Goal: Task Accomplishment & Management: Use online tool/utility

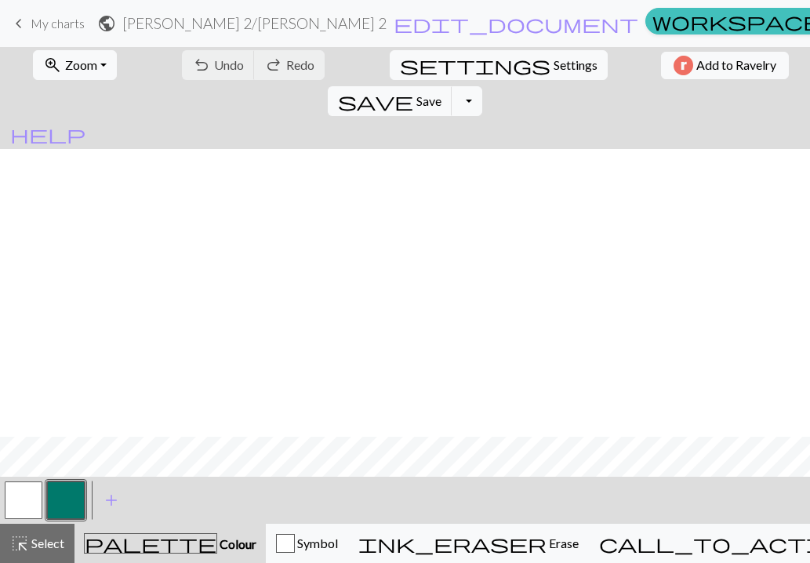
scroll to position [288, 0]
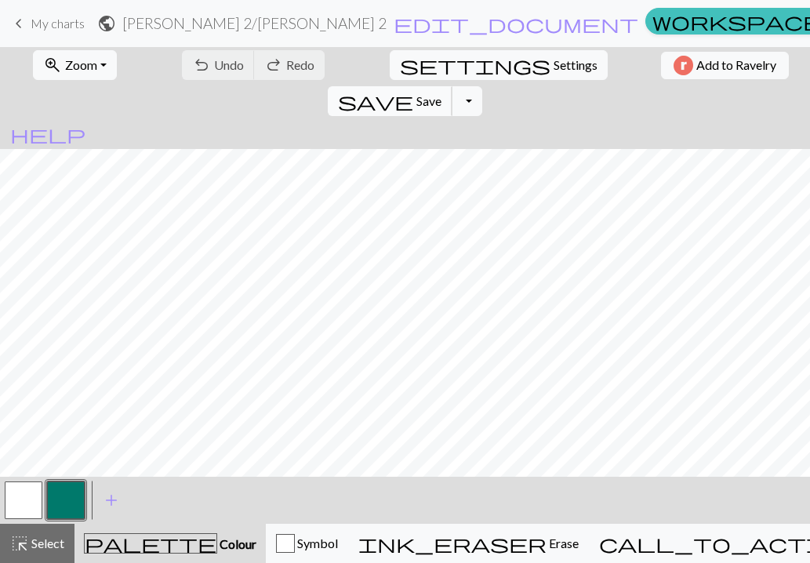
click at [441, 93] on span "Save" at bounding box center [428, 100] width 25 height 15
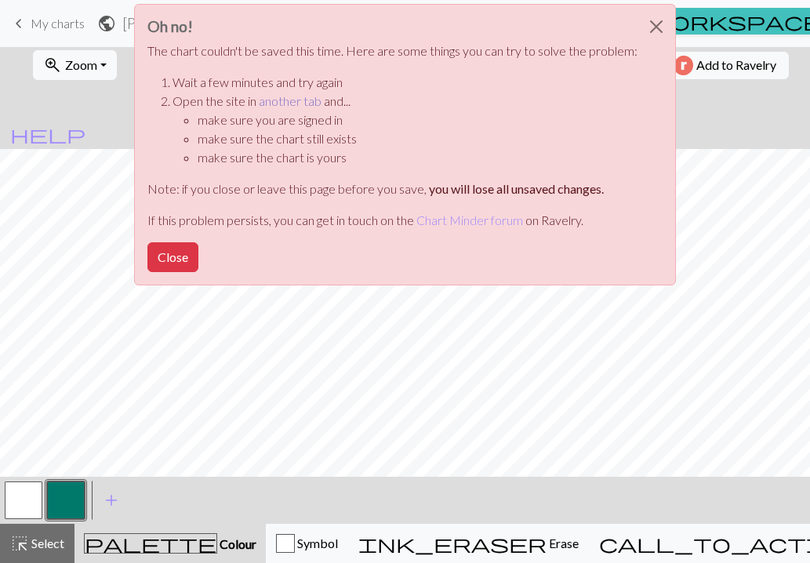
click at [299, 102] on link "another tab" at bounding box center [290, 100] width 63 height 15
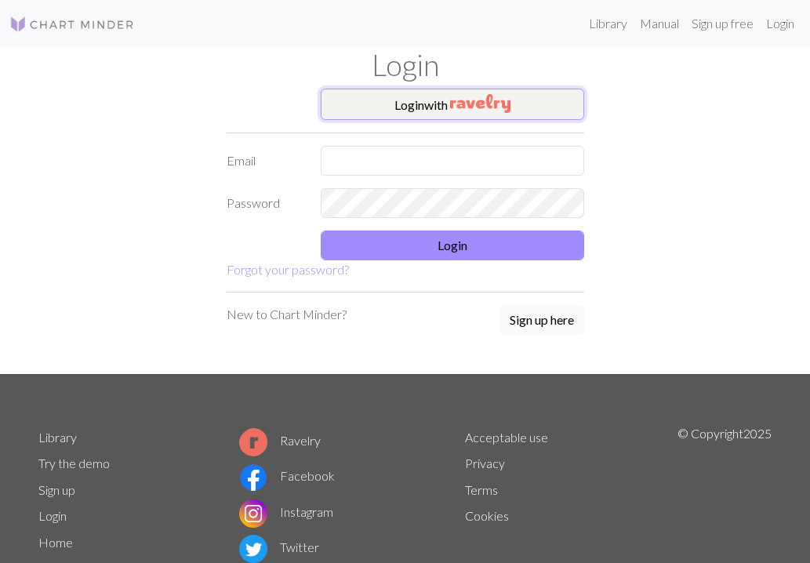
click at [418, 109] on button "Login with" at bounding box center [452, 104] width 263 height 31
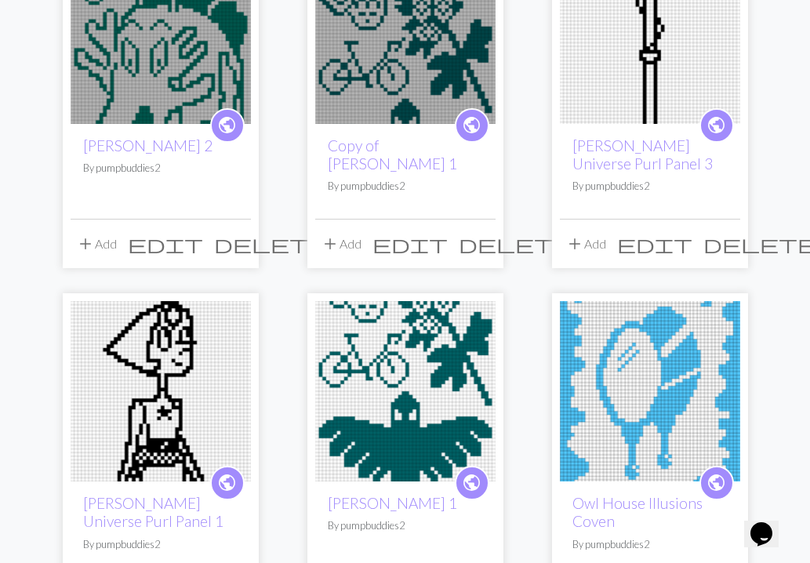
scroll to position [252, 0]
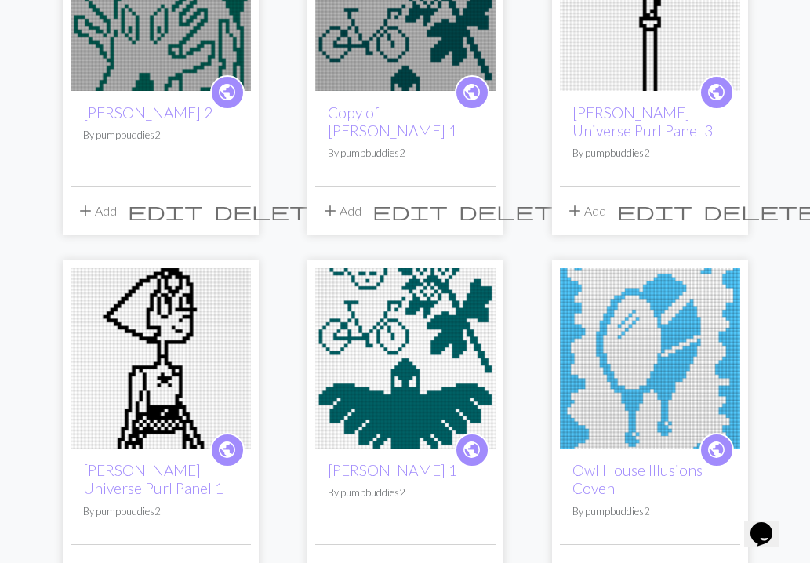
click at [179, 352] on img at bounding box center [161, 358] width 180 height 180
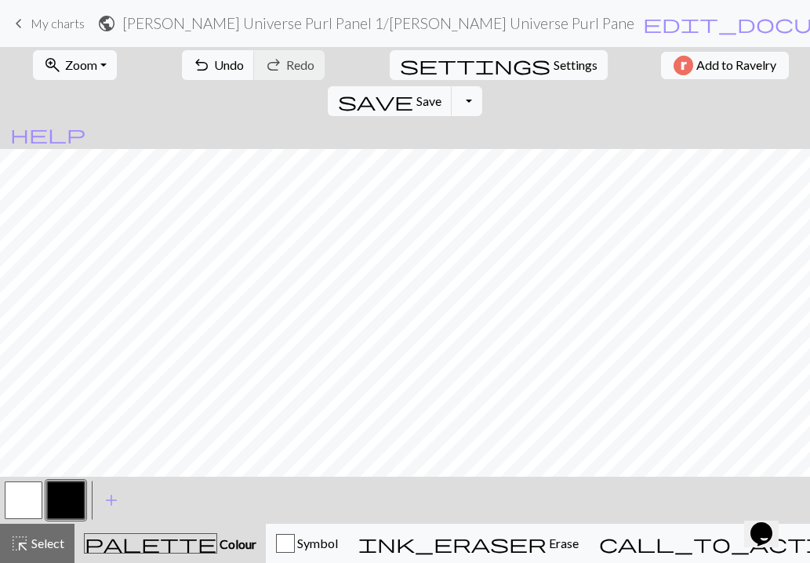
click at [31, 495] on button "button" at bounding box center [24, 500] width 38 height 38
click at [67, 499] on button "button" at bounding box center [66, 500] width 38 height 38
click at [20, 506] on button "button" at bounding box center [24, 500] width 38 height 38
click at [71, 491] on button "button" at bounding box center [66, 500] width 38 height 38
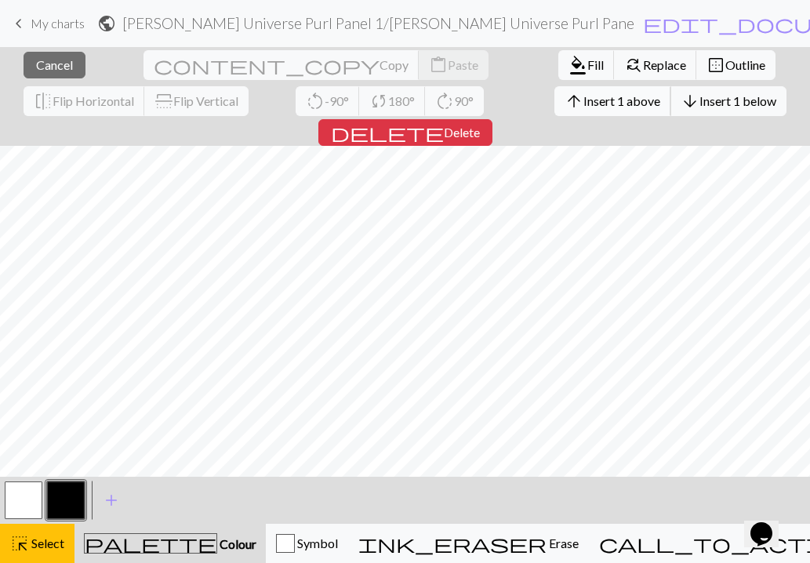
click at [583, 103] on span "Insert 1 above" at bounding box center [621, 100] width 77 height 15
click at [583, 96] on span "Insert 1 above" at bounding box center [621, 100] width 77 height 15
click at [564, 100] on span "arrow_upward" at bounding box center [573, 101] width 19 height 22
click at [583, 99] on span "Insert 1 above" at bounding box center [621, 100] width 77 height 15
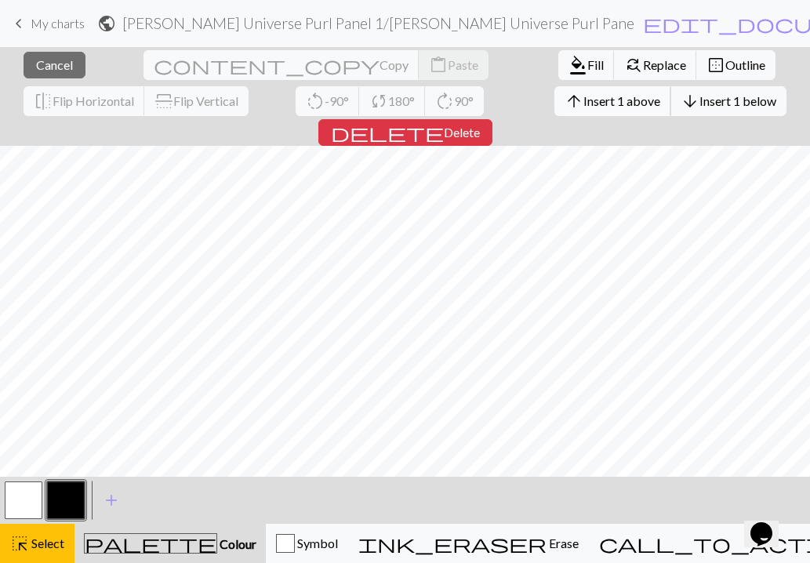
click at [583, 95] on span "Insert 1 above" at bounding box center [621, 100] width 77 height 15
click at [583, 94] on span "Insert 1 above" at bounding box center [621, 100] width 77 height 15
click at [554, 109] on button "arrow_upward Insert 1 above" at bounding box center [612, 101] width 117 height 30
click at [583, 102] on span "Insert 1 above" at bounding box center [621, 100] width 77 height 15
click at [583, 104] on span "Insert 1 above" at bounding box center [621, 100] width 77 height 15
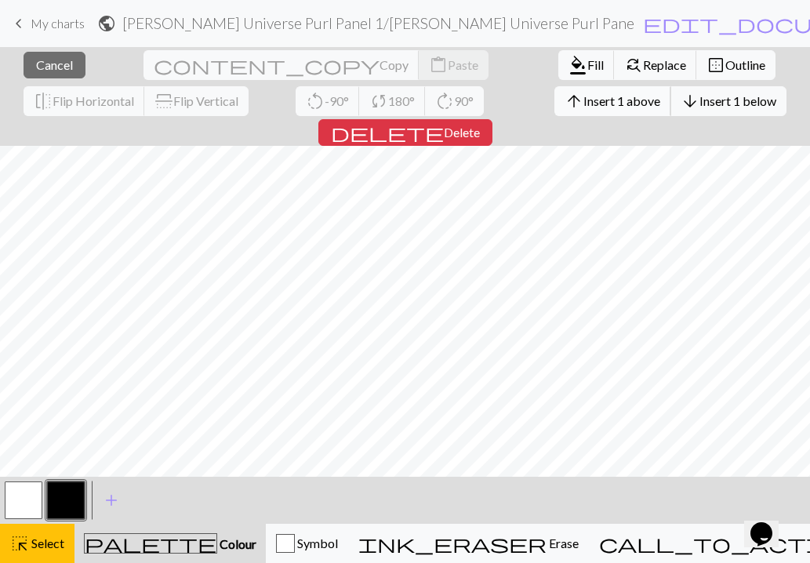
click at [583, 96] on span "Insert 1 above" at bounding box center [621, 100] width 77 height 15
click at [583, 100] on span "Insert 1 above" at bounding box center [621, 100] width 77 height 15
click at [583, 104] on span "Insert 1 above" at bounding box center [621, 100] width 77 height 15
click at [583, 101] on span "Insert 1 above" at bounding box center [621, 100] width 77 height 15
click at [583, 102] on span "Insert 1 above" at bounding box center [621, 100] width 77 height 15
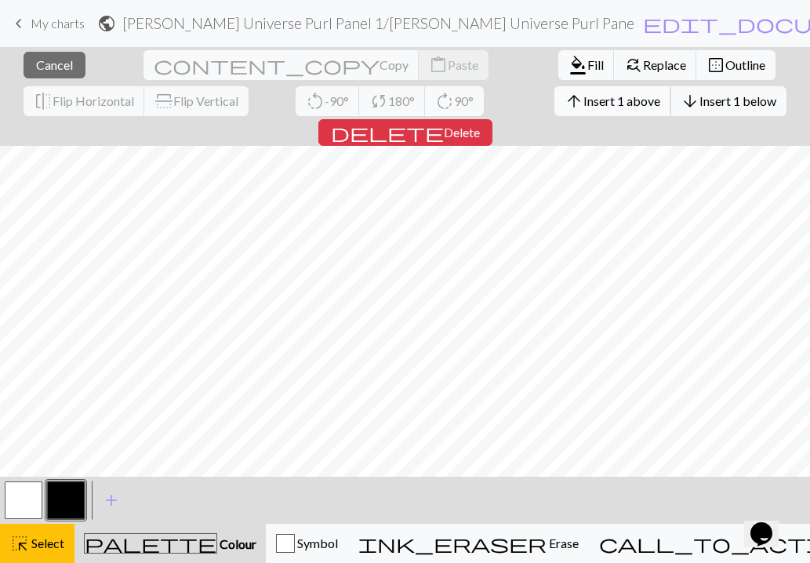
click at [583, 97] on span "Insert 1 above" at bounding box center [621, 100] width 77 height 15
click at [583, 107] on span "Insert 1 above" at bounding box center [621, 100] width 77 height 15
click at [583, 100] on span "Insert 1 above" at bounding box center [621, 100] width 77 height 15
click at [564, 105] on span "arrow_upward" at bounding box center [573, 101] width 19 height 22
click at [583, 95] on span "Insert 1 above" at bounding box center [621, 100] width 77 height 15
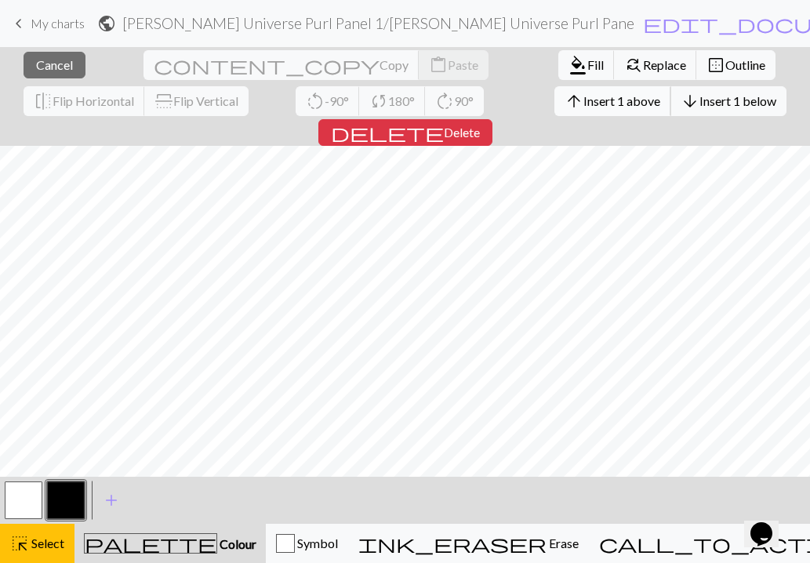
click at [583, 97] on span "Insert 1 above" at bounding box center [621, 100] width 77 height 15
click at [554, 110] on button "arrow_upward Insert 1 above" at bounding box center [612, 101] width 117 height 30
click at [554, 89] on button "arrow_upward Insert 1 above" at bounding box center [612, 101] width 117 height 30
click at [583, 95] on span "Insert 1 above" at bounding box center [621, 100] width 77 height 15
click at [583, 93] on span "Insert 1 above" at bounding box center [621, 100] width 77 height 15
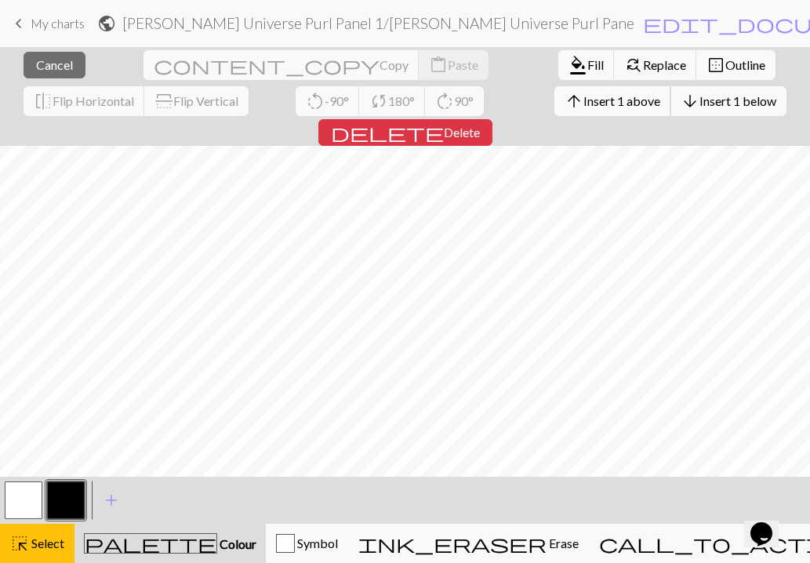
click at [583, 101] on span "Insert 1 above" at bounding box center [621, 100] width 77 height 15
click at [583, 100] on span "Insert 1 above" at bounding box center [621, 100] width 77 height 15
click at [564, 96] on span "arrow_upward" at bounding box center [573, 101] width 19 height 22
click at [564, 95] on span "arrow_upward" at bounding box center [573, 101] width 19 height 22
click at [583, 102] on span "Insert 1 above" at bounding box center [621, 100] width 77 height 15
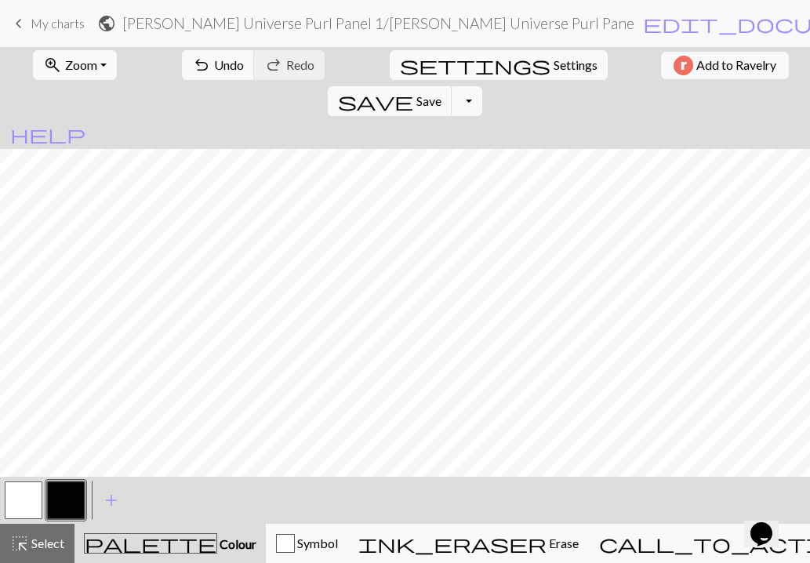
click at [19, 505] on button "button" at bounding box center [24, 500] width 38 height 38
click at [78, 490] on button "button" at bounding box center [66, 500] width 38 height 38
click at [26, 505] on button "button" at bounding box center [24, 500] width 38 height 38
click at [58, 499] on button "button" at bounding box center [66, 500] width 38 height 38
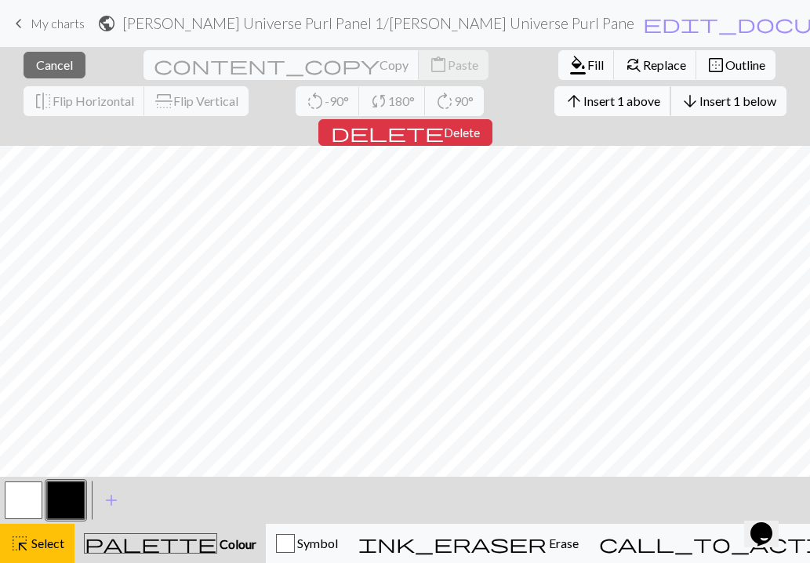
click at [583, 100] on span "Insert 1 above" at bounding box center [621, 100] width 77 height 15
click at [564, 108] on span "arrow_upward" at bounding box center [573, 101] width 19 height 22
click at [583, 93] on span "Insert 1 above" at bounding box center [621, 100] width 77 height 15
click at [583, 100] on span "Insert 1 above" at bounding box center [621, 100] width 77 height 15
click at [564, 100] on span "arrow_upward" at bounding box center [573, 101] width 19 height 22
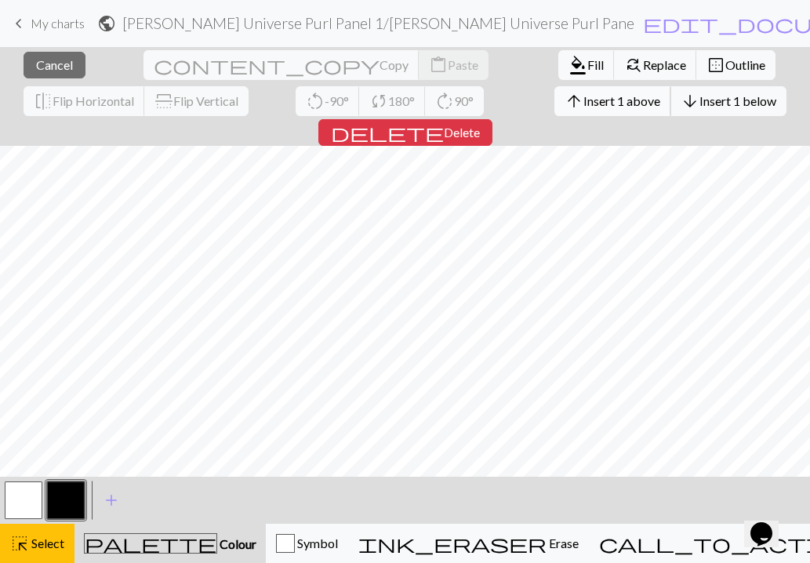
click at [583, 95] on span "Insert 1 above" at bounding box center [621, 100] width 77 height 15
click at [583, 93] on span "Insert 1 above" at bounding box center [621, 100] width 77 height 15
click at [554, 92] on button "arrow_upward Insert 1 above" at bounding box center [612, 101] width 117 height 30
click at [583, 101] on span "Insert 1 above" at bounding box center [621, 100] width 77 height 15
click at [583, 100] on span "Insert 1 above" at bounding box center [621, 100] width 77 height 15
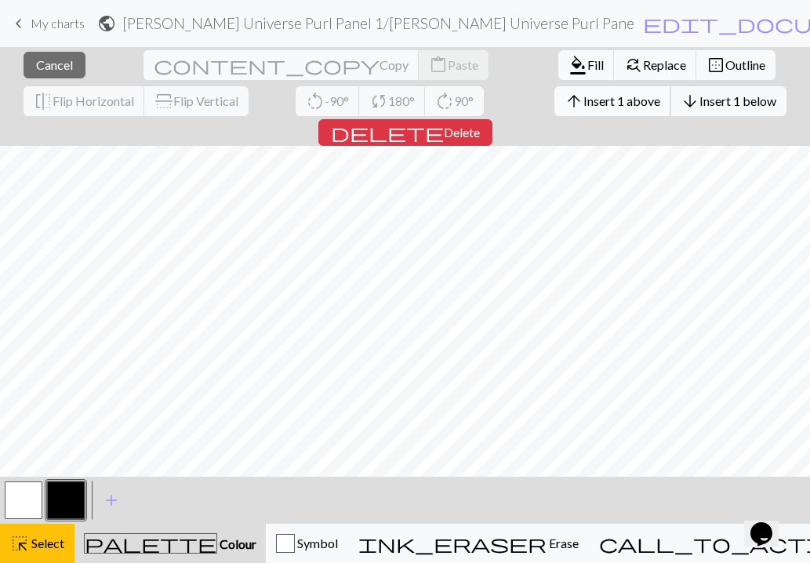
click at [564, 94] on span "arrow_upward" at bounding box center [573, 101] width 19 height 22
click at [583, 96] on span "Insert 1 above" at bounding box center [621, 100] width 77 height 15
click at [583, 107] on span "Insert 1 above" at bounding box center [621, 100] width 77 height 15
click at [583, 94] on span "Insert 1 above" at bounding box center [621, 100] width 77 height 15
click at [554, 90] on button "arrow_upward Insert 1 above" at bounding box center [612, 101] width 117 height 30
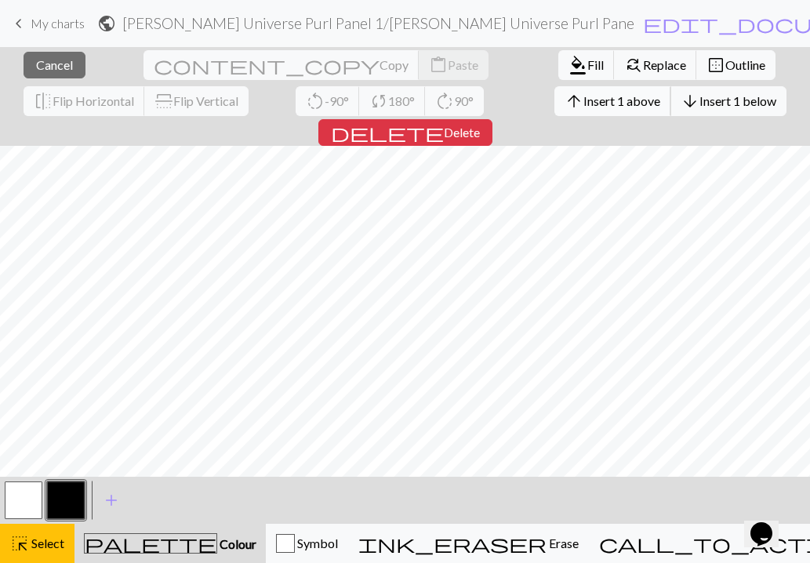
click at [583, 96] on span "Insert 1 above" at bounding box center [621, 100] width 77 height 15
click at [583, 95] on span "Insert 1 above" at bounding box center [621, 100] width 77 height 15
click at [554, 92] on button "arrow_upward Insert 1 above" at bounding box center [612, 101] width 117 height 30
click at [583, 99] on span "Insert 1 above" at bounding box center [621, 100] width 77 height 15
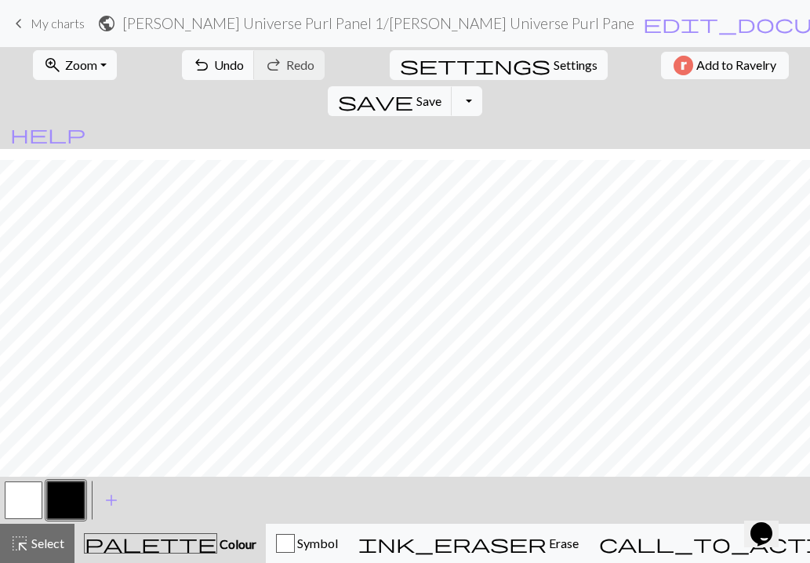
scroll to position [37, 0]
click at [27, 498] on button "button" at bounding box center [24, 500] width 38 height 38
click at [68, 493] on button "button" at bounding box center [66, 500] width 38 height 38
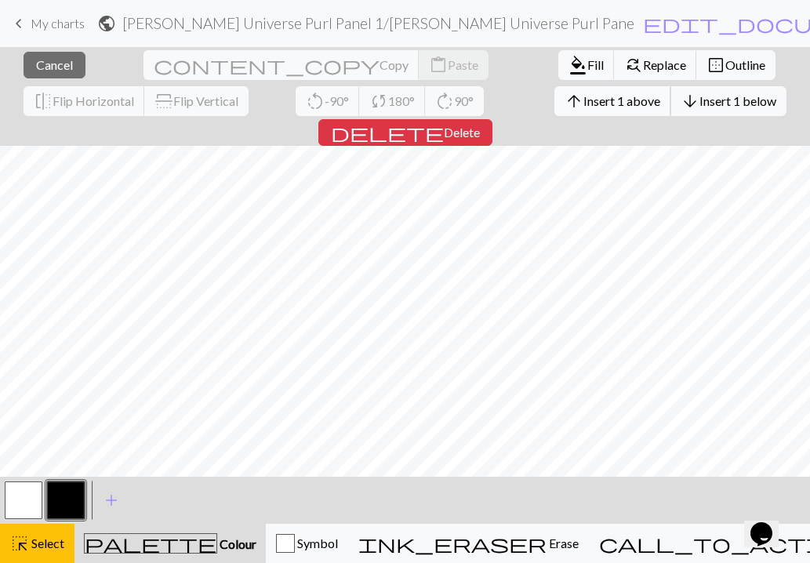
click at [564, 98] on span "arrow_upward" at bounding box center [573, 101] width 19 height 22
click at [583, 97] on span "Insert 1 above" at bounding box center [621, 100] width 77 height 15
click at [554, 92] on button "arrow_upward Insert 1 above" at bounding box center [612, 101] width 117 height 30
click at [583, 101] on span "Insert 1 above" at bounding box center [621, 100] width 77 height 15
click at [583, 100] on span "Insert 1 above" at bounding box center [621, 100] width 77 height 15
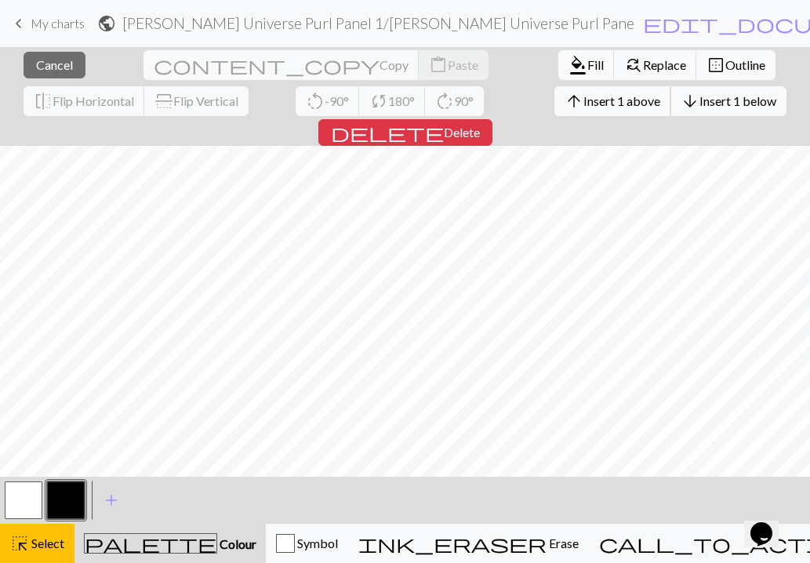
click at [583, 95] on span "Insert 1 above" at bounding box center [621, 100] width 77 height 15
click at [564, 97] on span "arrow_upward" at bounding box center [573, 101] width 19 height 22
click at [583, 97] on span "Insert 1 above" at bounding box center [621, 100] width 77 height 15
click at [583, 95] on span "Insert 1 above" at bounding box center [621, 100] width 77 height 15
click at [554, 109] on button "arrow_upward Insert 1 above" at bounding box center [612, 101] width 117 height 30
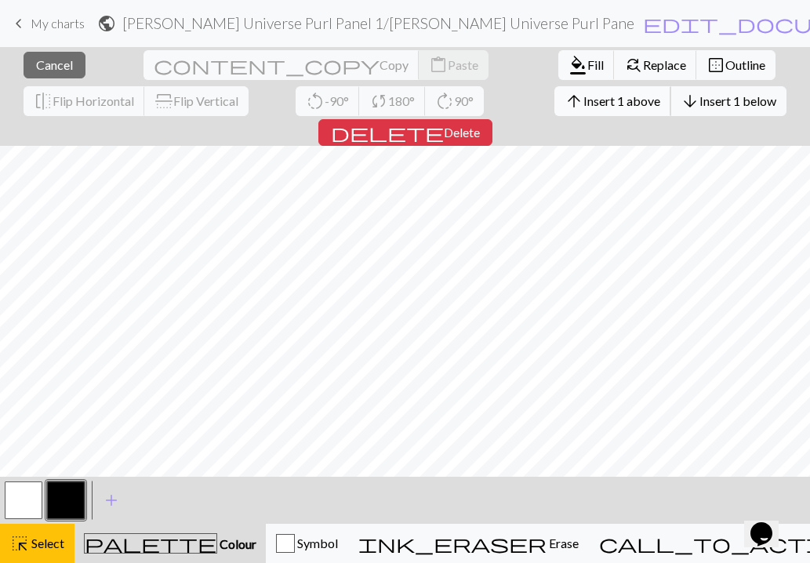
click at [554, 110] on button "arrow_upward Insert 1 above" at bounding box center [612, 101] width 117 height 30
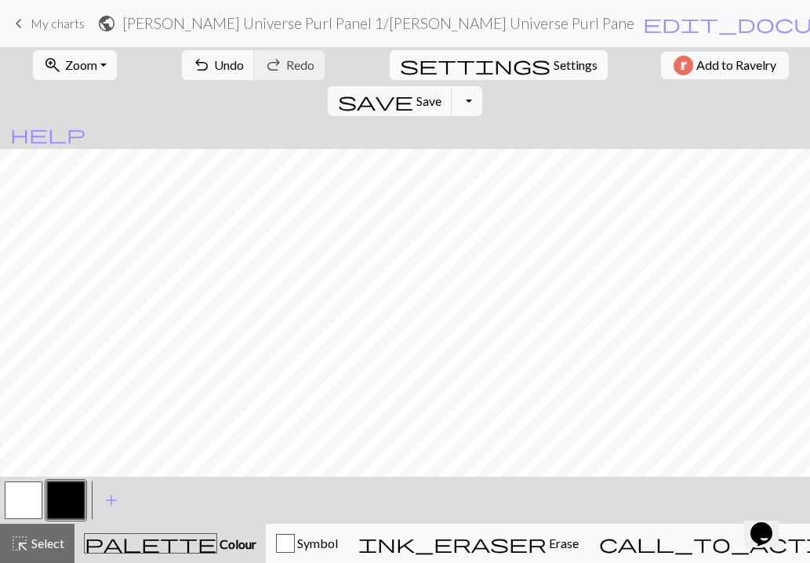
scroll to position [82, 0]
click at [20, 500] on button "button" at bounding box center [24, 500] width 38 height 38
click at [66, 502] on button "button" at bounding box center [66, 500] width 38 height 38
click at [37, 493] on button "button" at bounding box center [24, 500] width 38 height 38
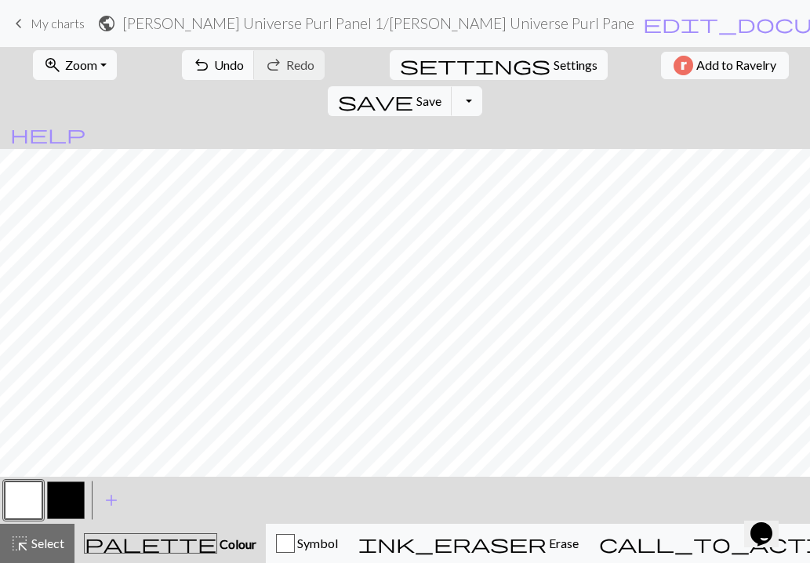
click at [67, 502] on button "button" at bounding box center [66, 500] width 38 height 38
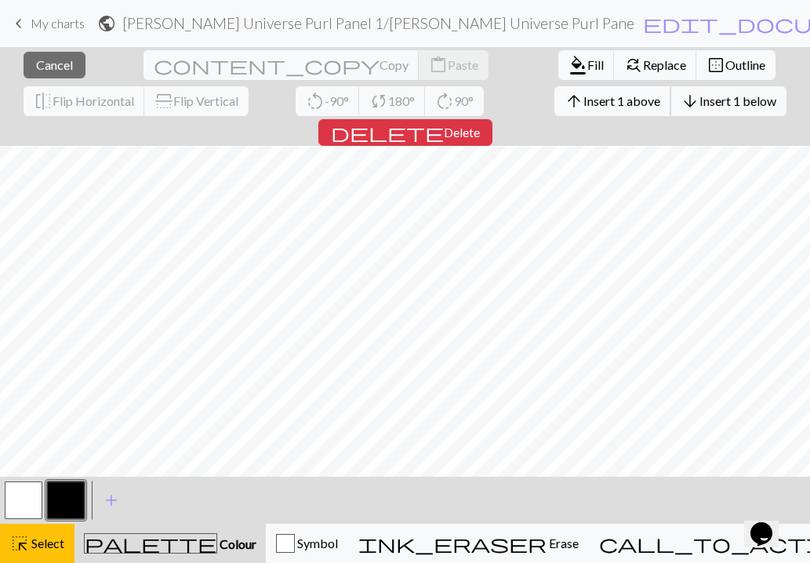
click at [554, 96] on button "arrow_upward Insert 1 above" at bounding box center [612, 101] width 117 height 30
click at [583, 93] on span "Insert 1 above" at bounding box center [621, 100] width 77 height 15
click at [554, 90] on button "arrow_upward Insert 1 above" at bounding box center [612, 101] width 117 height 30
click at [583, 96] on span "Insert 1 above" at bounding box center [621, 100] width 77 height 15
click at [583, 100] on span "Insert 1 above" at bounding box center [621, 100] width 77 height 15
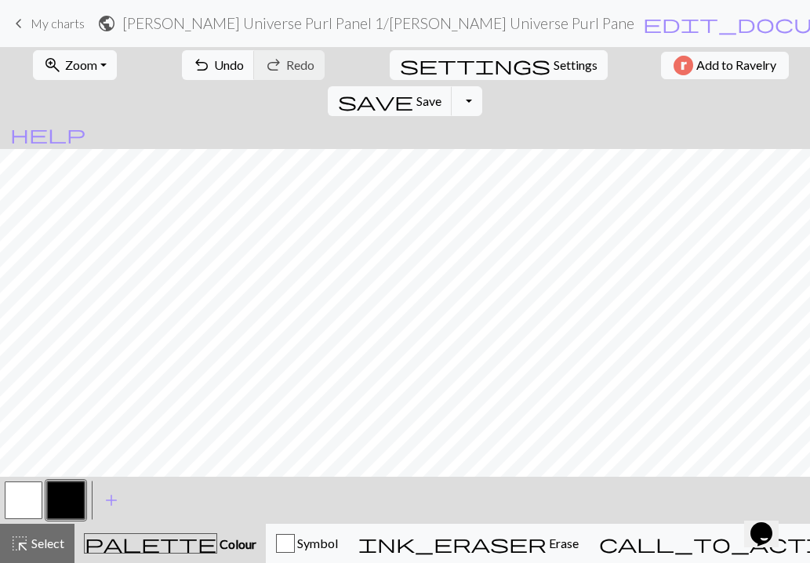
click at [26, 491] on button "button" at bounding box center [24, 500] width 38 height 38
click at [78, 498] on button "button" at bounding box center [66, 500] width 38 height 38
click at [27, 494] on button "button" at bounding box center [24, 500] width 38 height 38
click at [27, 505] on button "button" at bounding box center [24, 500] width 38 height 38
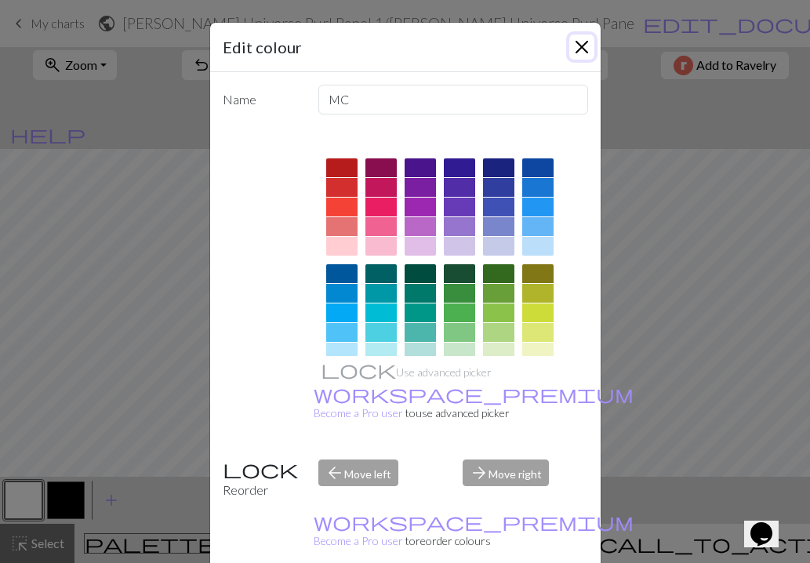
click at [582, 43] on button "Close" at bounding box center [581, 46] width 25 height 25
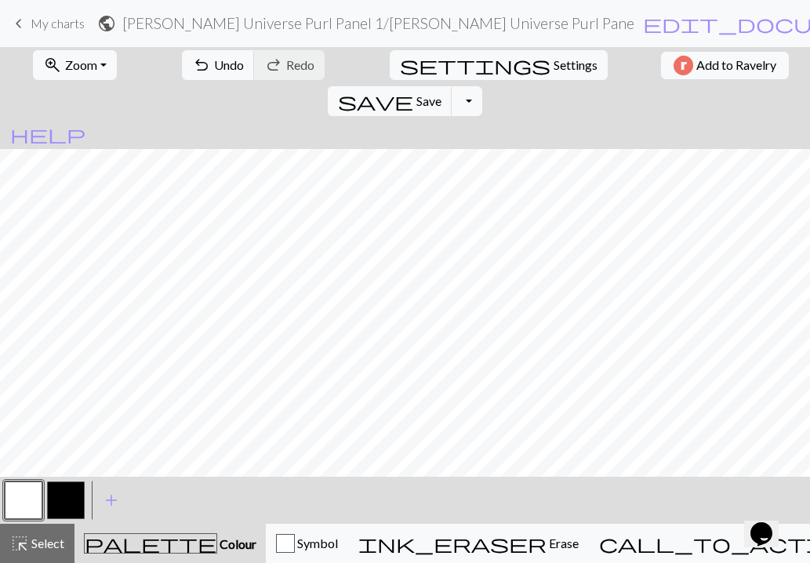
click at [56, 497] on button "button" at bounding box center [66, 500] width 38 height 38
click at [30, 504] on button "button" at bounding box center [24, 500] width 38 height 38
click at [69, 498] on button "button" at bounding box center [66, 500] width 38 height 38
click at [12, 493] on button "button" at bounding box center [24, 500] width 38 height 38
click at [73, 491] on button "button" at bounding box center [66, 500] width 38 height 38
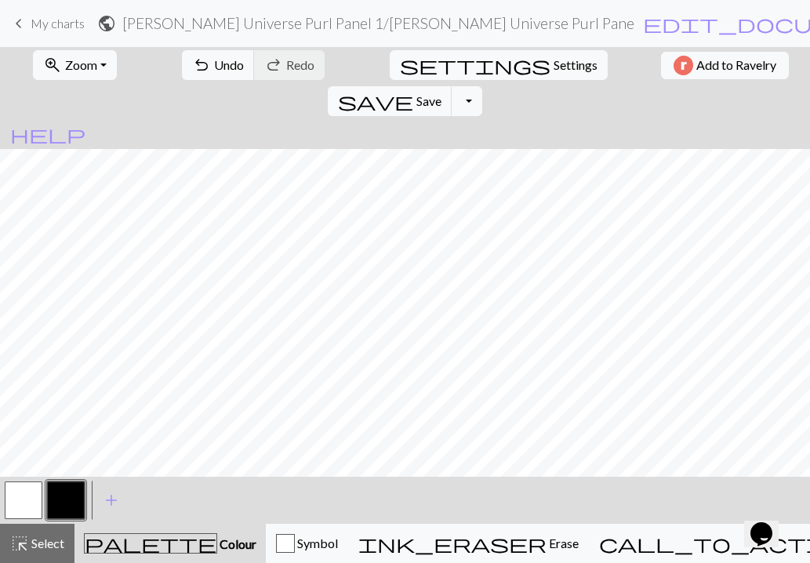
click at [24, 492] on button "button" at bounding box center [24, 500] width 38 height 38
click at [67, 498] on button "button" at bounding box center [66, 500] width 38 height 38
click at [35, 501] on button "button" at bounding box center [24, 500] width 38 height 38
click at [73, 499] on button "button" at bounding box center [66, 500] width 38 height 38
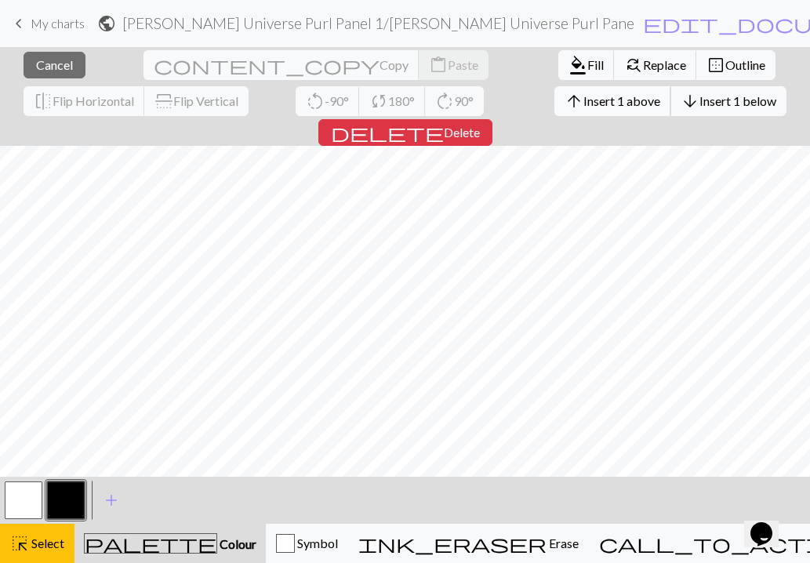
click at [564, 102] on span "arrow_upward" at bounding box center [573, 101] width 19 height 22
click at [564, 94] on span "arrow_upward" at bounding box center [573, 101] width 19 height 22
click at [583, 103] on span "Insert 1 above" at bounding box center [621, 100] width 77 height 15
click at [583, 98] on span "Insert 1 above" at bounding box center [621, 100] width 77 height 15
click at [583, 94] on span "Insert 1 above" at bounding box center [621, 100] width 77 height 15
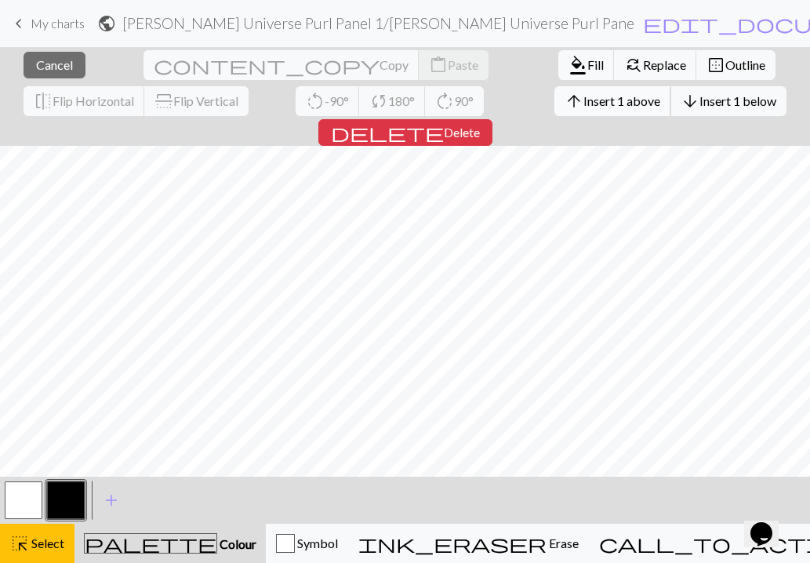
click at [583, 105] on span "Insert 1 above" at bounding box center [621, 100] width 77 height 15
click at [564, 101] on span "arrow_upward" at bounding box center [573, 101] width 19 height 22
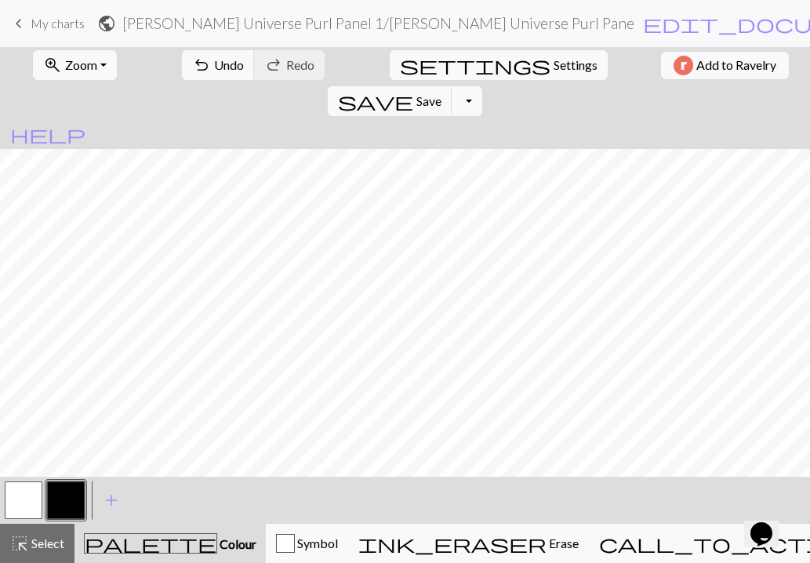
click at [23, 506] on button "button" at bounding box center [24, 500] width 38 height 38
click at [67, 495] on button "button" at bounding box center [66, 500] width 38 height 38
click at [34, 495] on button "button" at bounding box center [24, 500] width 38 height 38
click at [63, 510] on button "button" at bounding box center [66, 500] width 38 height 38
click at [30, 502] on button "button" at bounding box center [24, 500] width 38 height 38
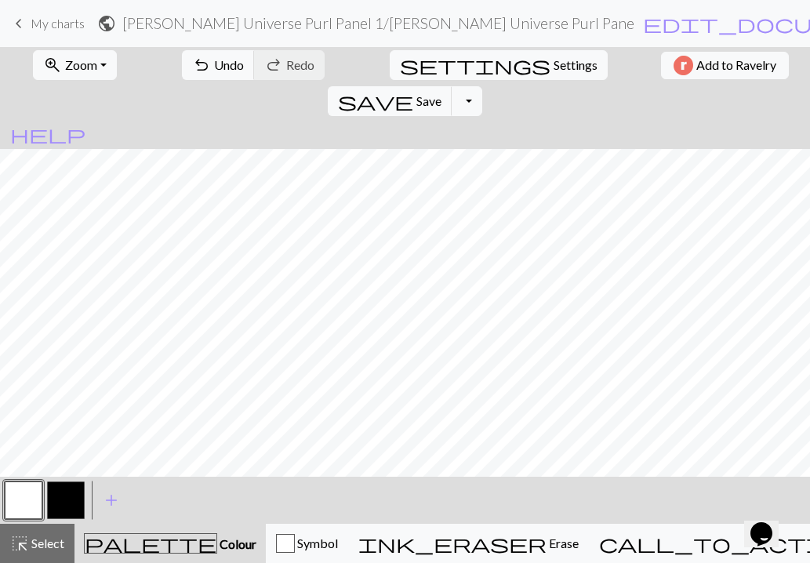
click at [60, 509] on button "button" at bounding box center [66, 500] width 38 height 38
click at [27, 501] on button "button" at bounding box center [24, 500] width 38 height 38
click at [67, 501] on button "button" at bounding box center [66, 500] width 38 height 38
click at [24, 495] on button "button" at bounding box center [24, 500] width 38 height 38
click at [67, 502] on button "button" at bounding box center [66, 500] width 38 height 38
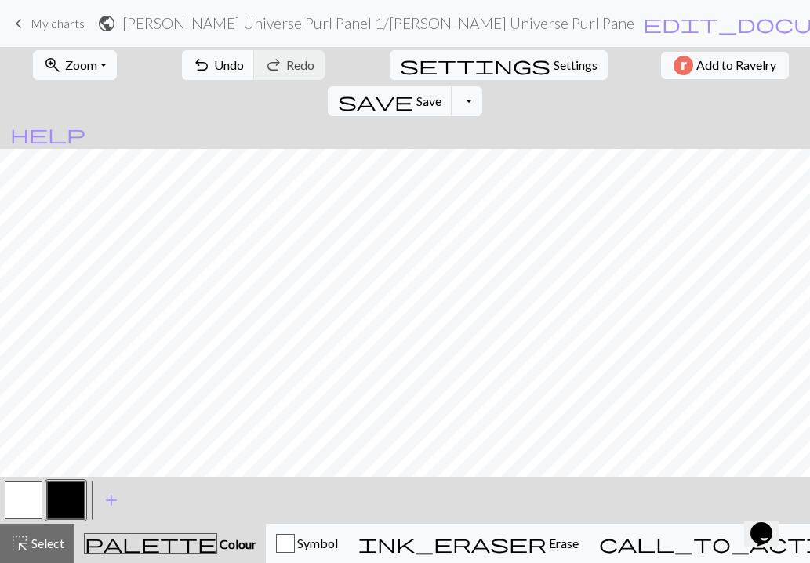
click at [21, 501] on button "button" at bounding box center [24, 500] width 38 height 38
click at [67, 502] on button "button" at bounding box center [66, 500] width 38 height 38
click at [20, 502] on button "button" at bounding box center [24, 500] width 38 height 38
click at [70, 501] on button "button" at bounding box center [66, 500] width 38 height 38
click at [29, 505] on button "button" at bounding box center [24, 500] width 38 height 38
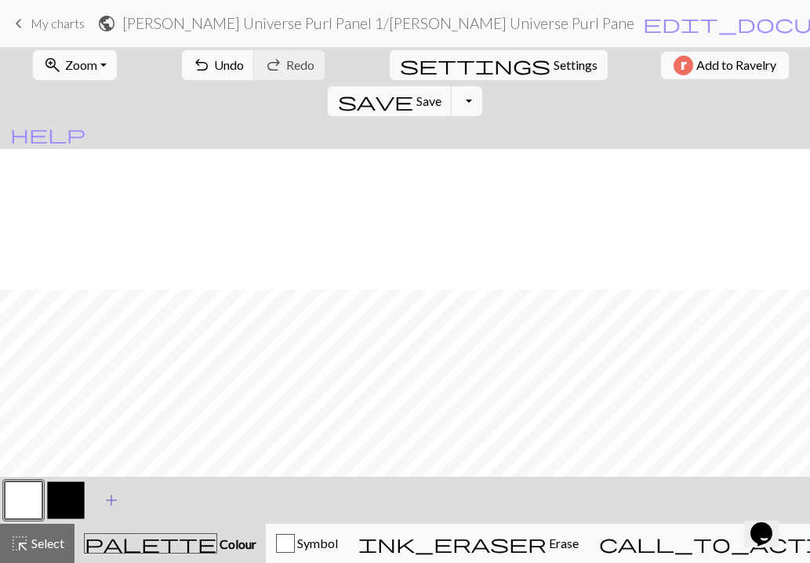
scroll to position [1628, 0]
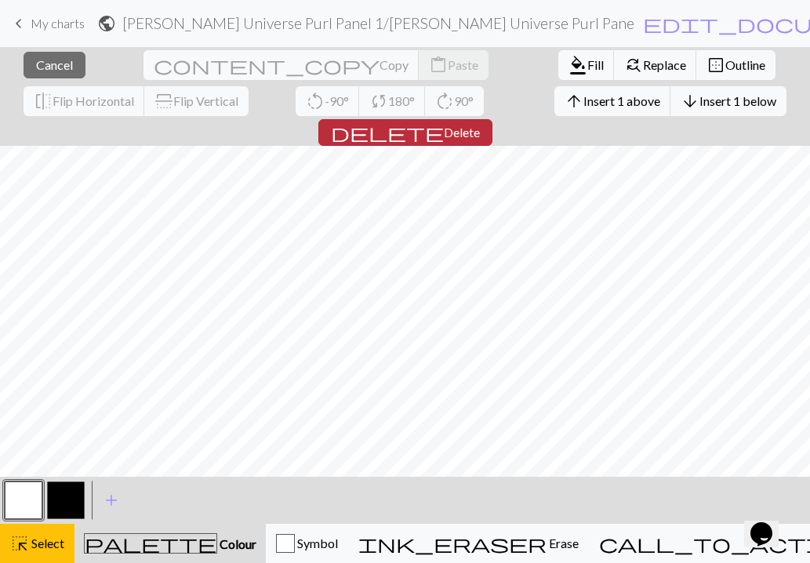
click at [480, 125] on span "Delete" at bounding box center [462, 132] width 36 height 15
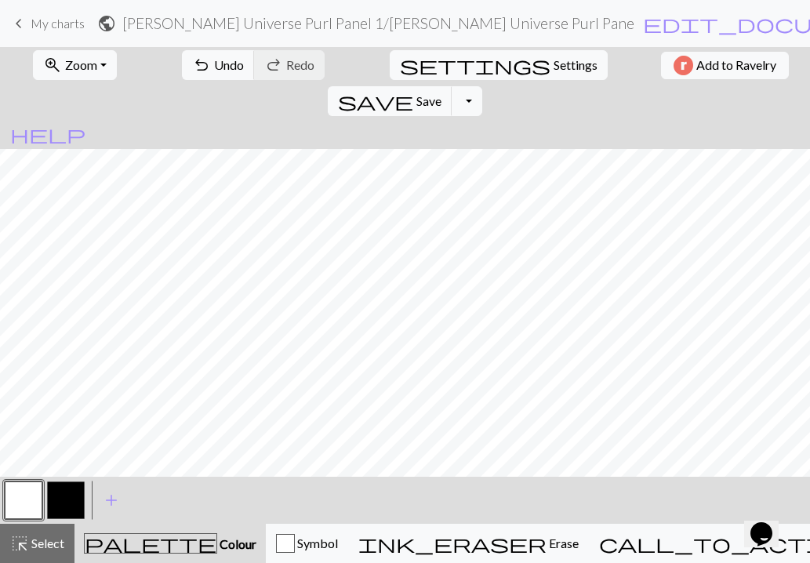
scroll to position [1611, 0]
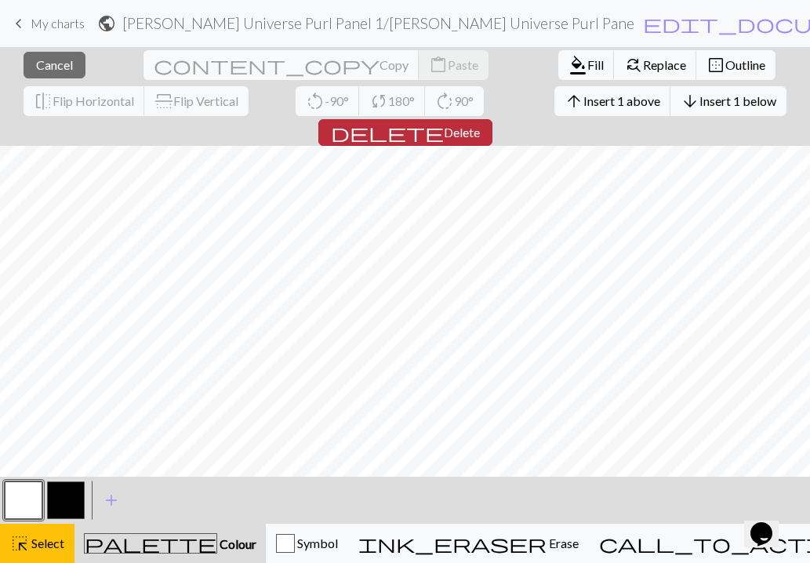
click at [444, 121] on span "delete" at bounding box center [387, 132] width 113 height 22
click at [480, 125] on span "Delete" at bounding box center [462, 132] width 36 height 15
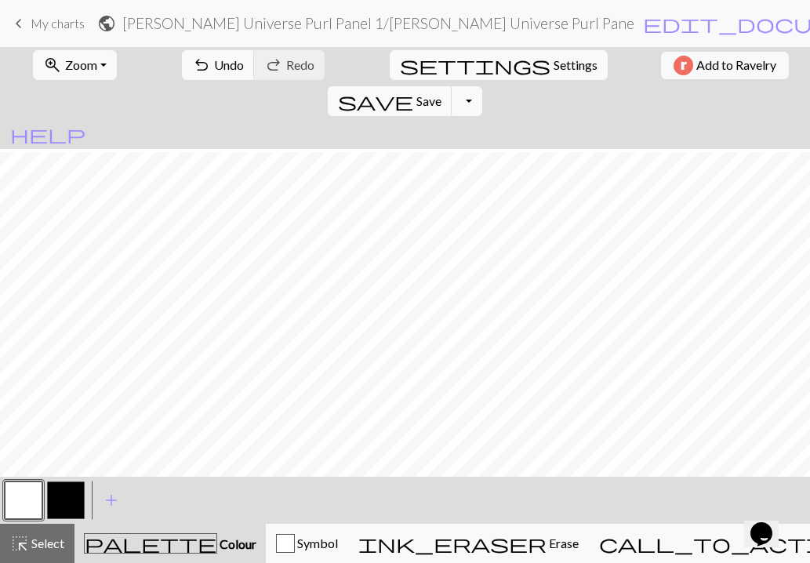
scroll to position [1581, 0]
click at [66, 491] on button "button" at bounding box center [66, 500] width 38 height 38
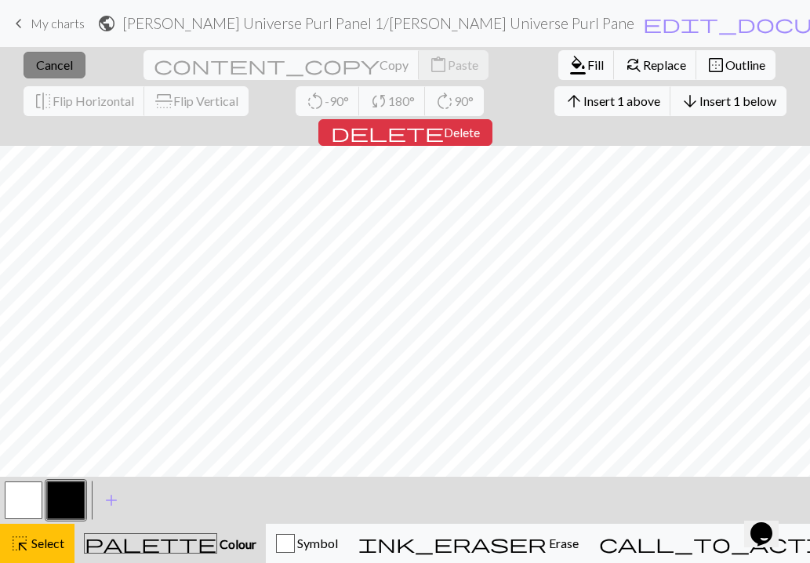
click at [34, 56] on button "close Cancel" at bounding box center [55, 65] width 62 height 27
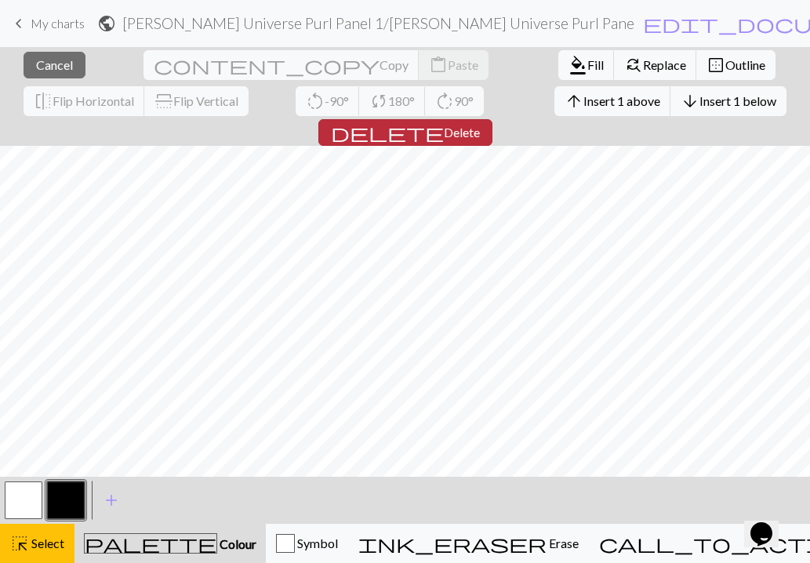
click at [480, 125] on span "Delete" at bounding box center [462, 132] width 36 height 15
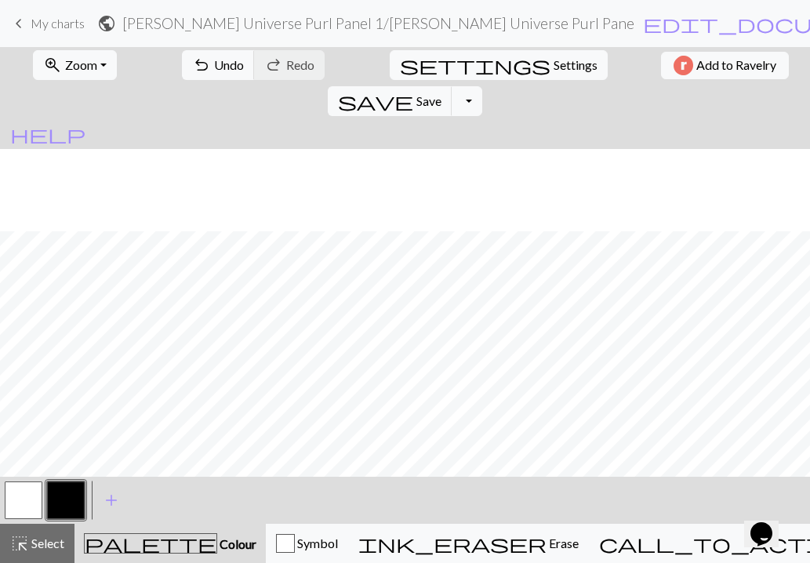
scroll to position [1577, 0]
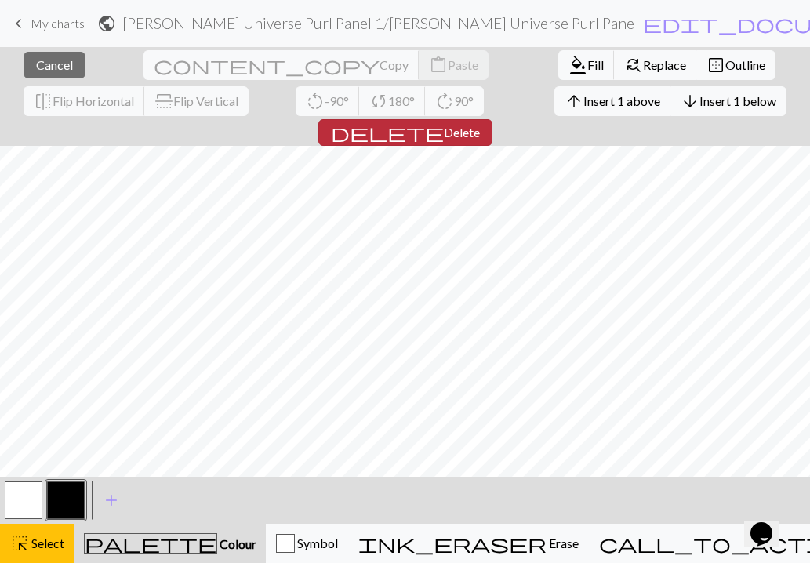
click at [444, 121] on span "delete" at bounding box center [387, 132] width 113 height 22
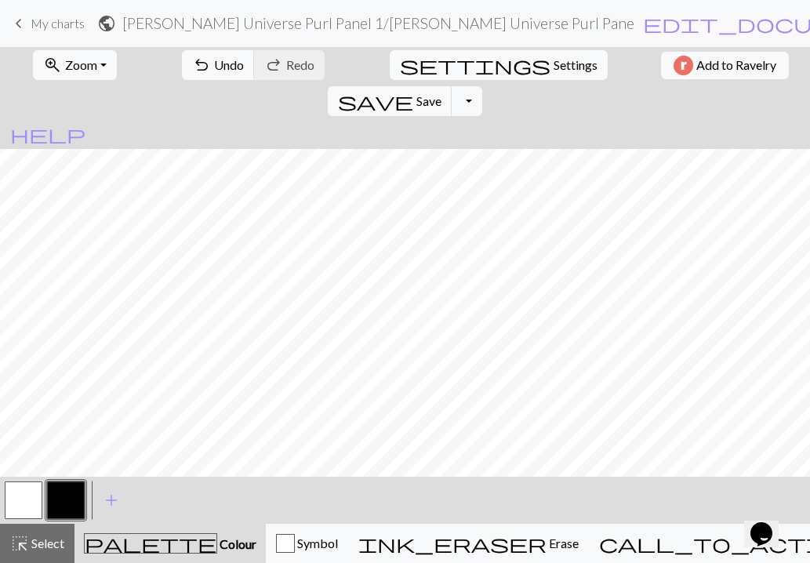
scroll to position [1568, 0]
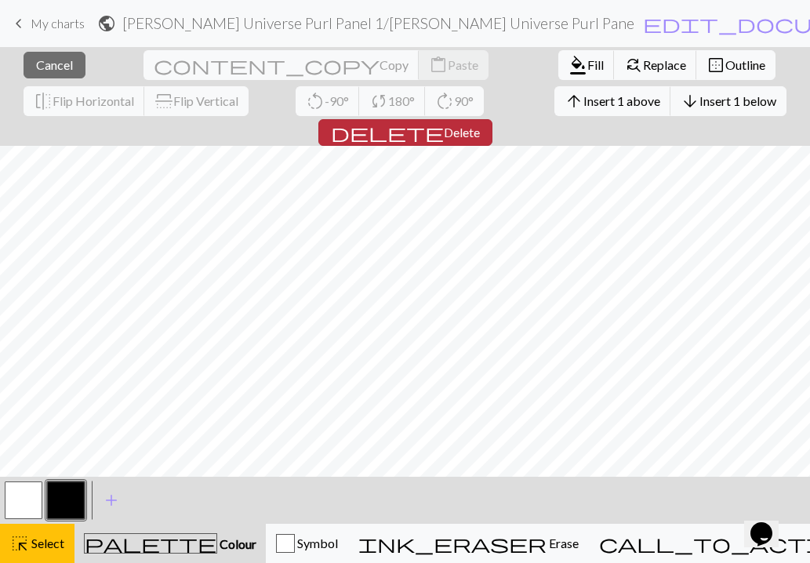
click at [480, 125] on span "Delete" at bounding box center [462, 132] width 36 height 15
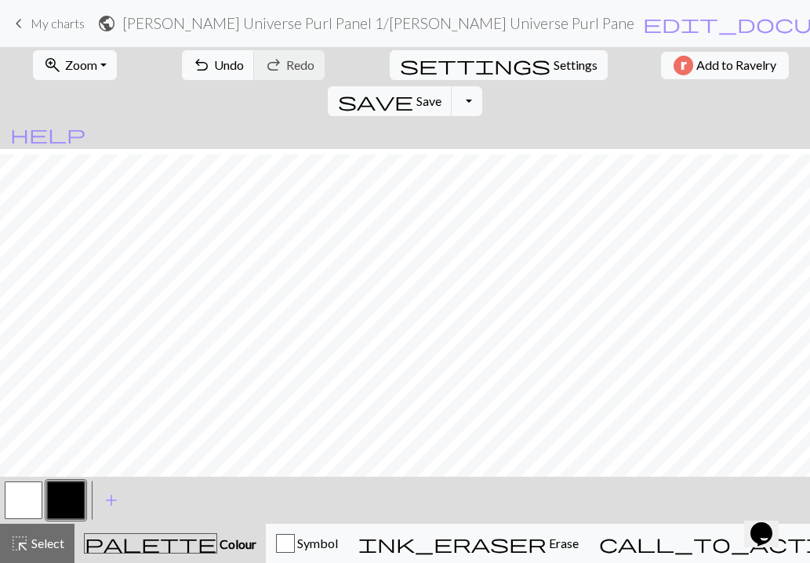
scroll to position [75, 0]
click at [16, 500] on button "button" at bounding box center [24, 500] width 38 height 38
click at [68, 506] on button "button" at bounding box center [66, 500] width 38 height 38
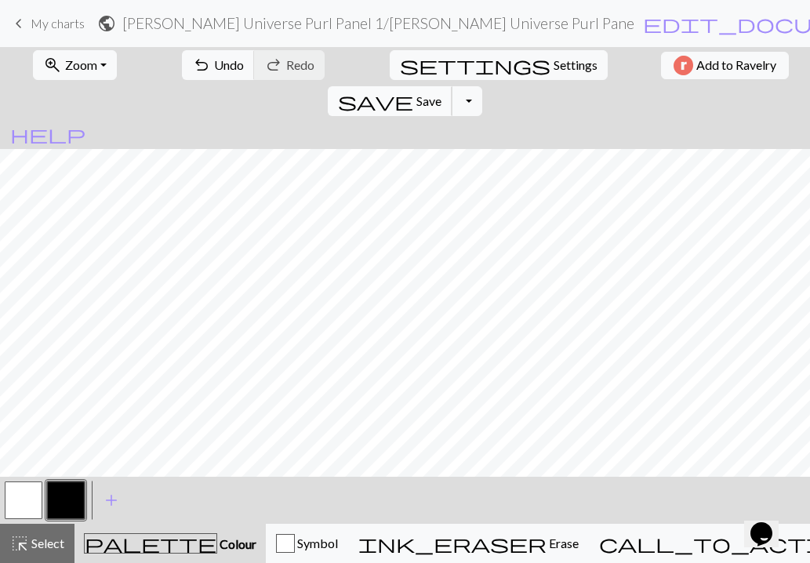
click at [441, 93] on span "Save" at bounding box center [428, 100] width 25 height 15
click at [52, 27] on span "My charts" at bounding box center [58, 23] width 54 height 15
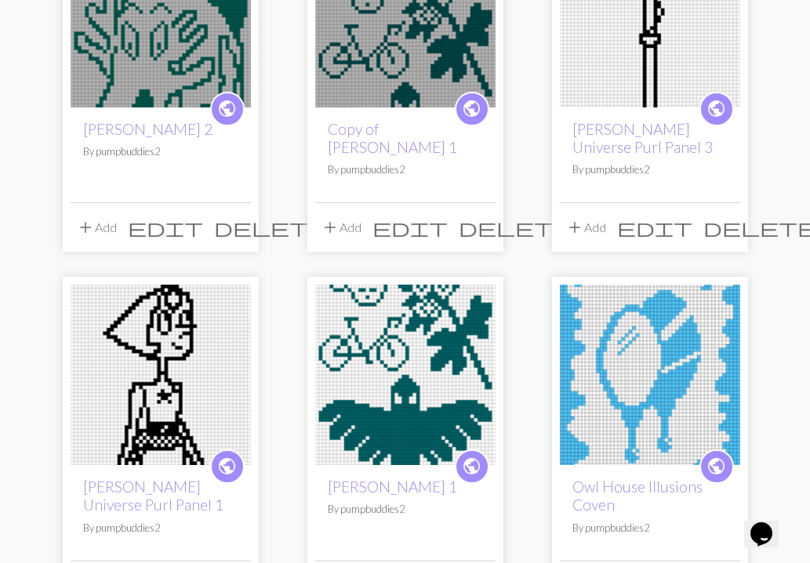
scroll to position [374, 0]
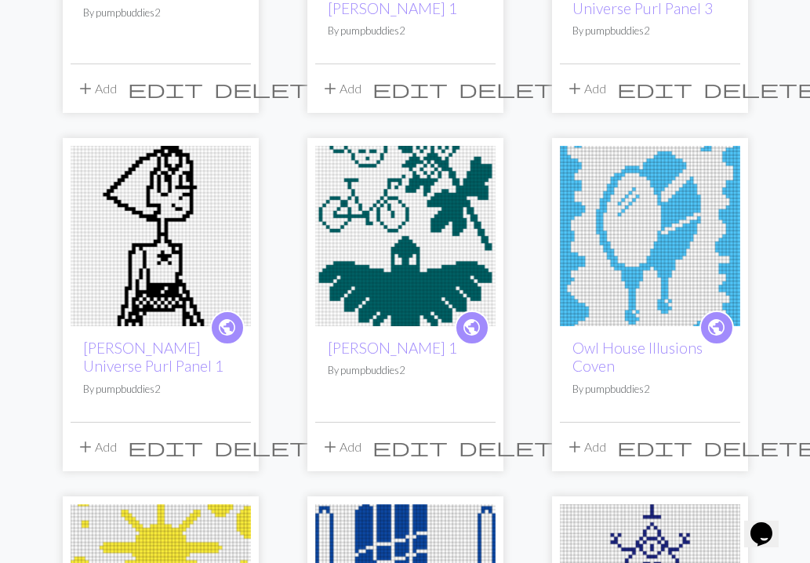
click at [484, 449] on span "delete" at bounding box center [514, 447] width 113 height 22
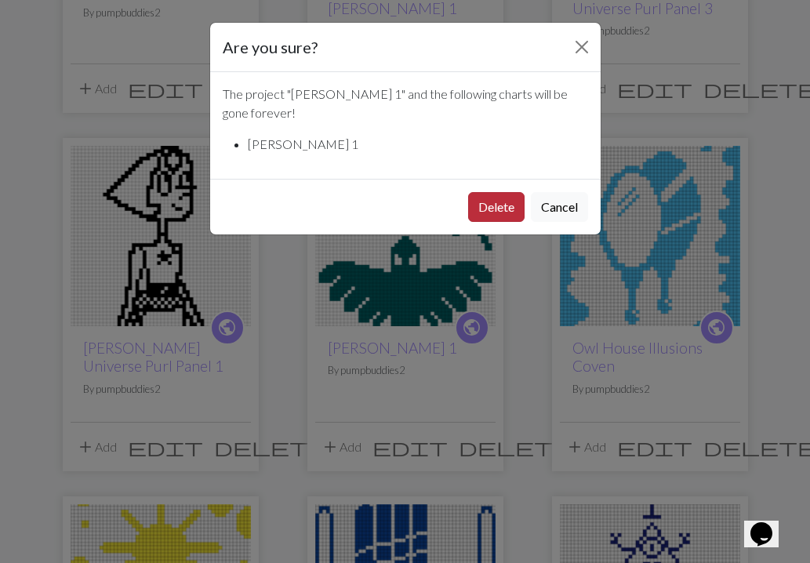
click at [505, 210] on button "Delete" at bounding box center [496, 207] width 56 height 30
